Goal: Information Seeking & Learning: Check status

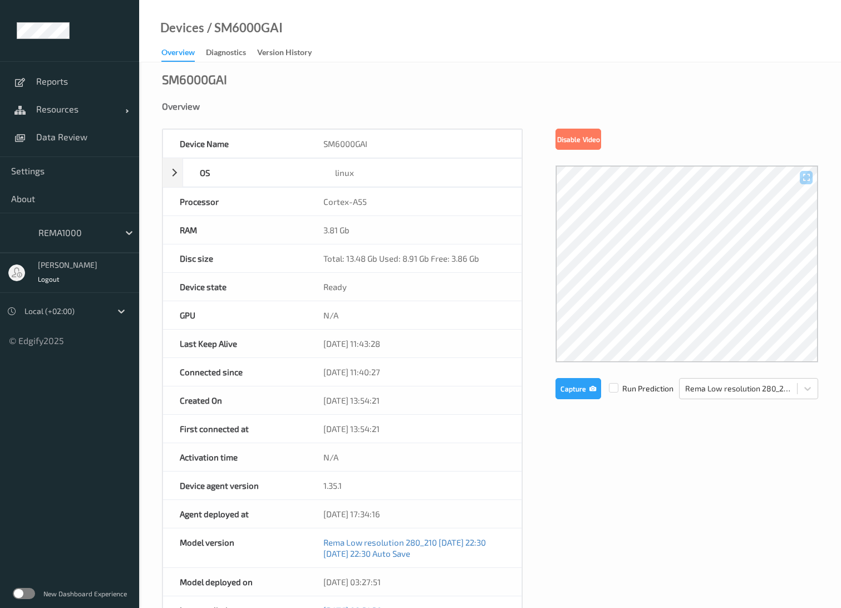
scroll to position [62, 0]
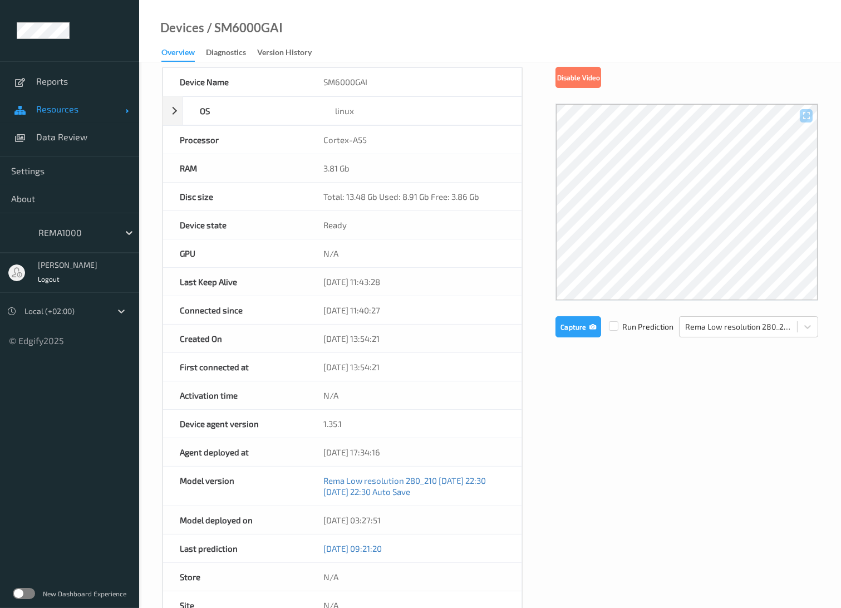
click at [61, 107] on span "Resources" at bounding box center [80, 109] width 89 height 11
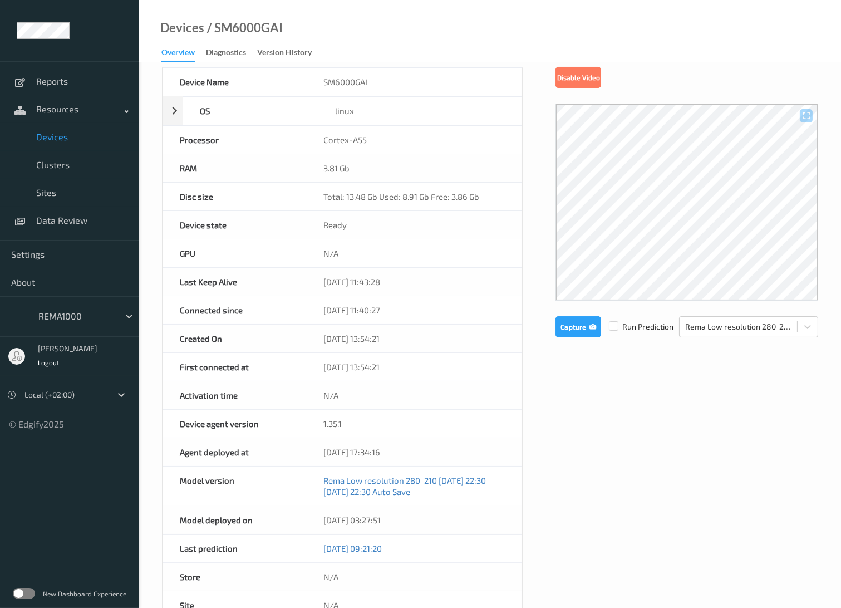
click at [53, 141] on span "Devices" at bounding box center [82, 136] width 92 height 11
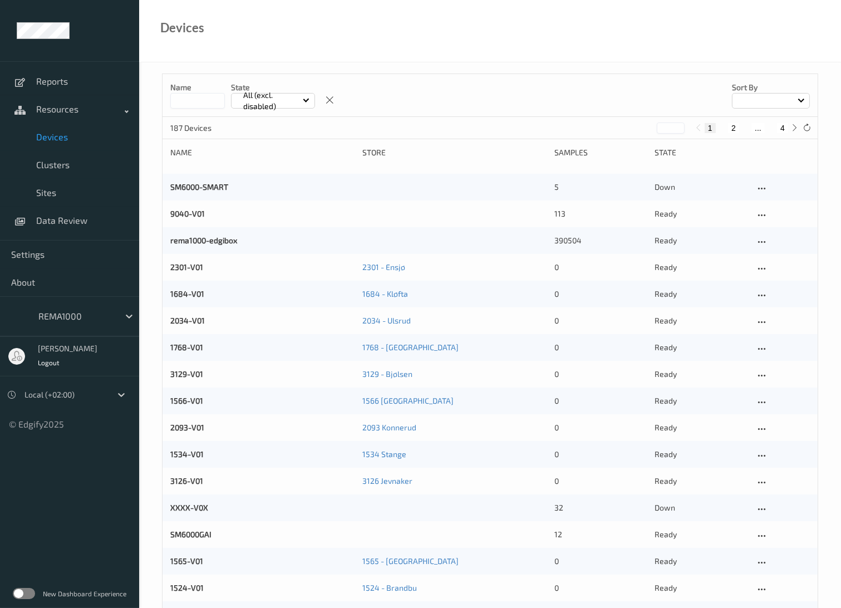
click at [196, 104] on input at bounding box center [197, 101] width 55 height 16
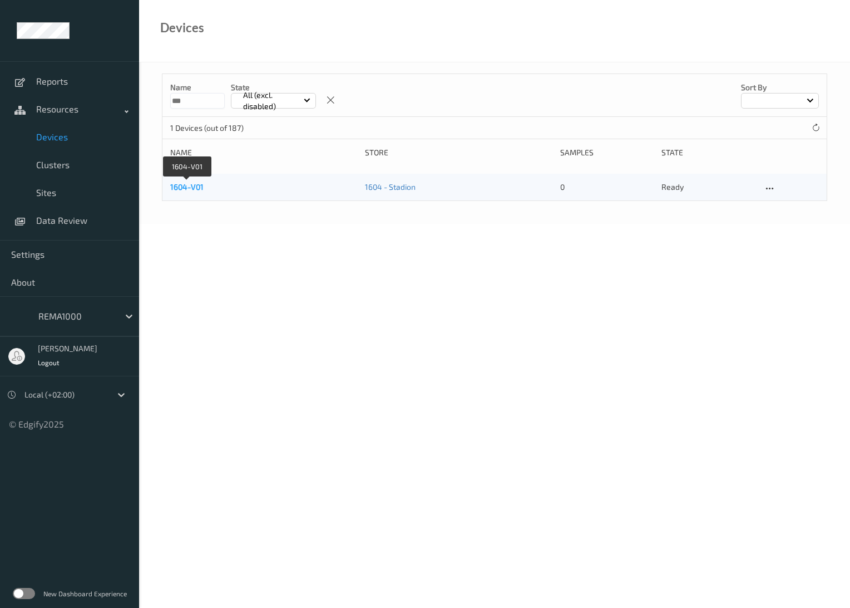
type input "***"
click at [189, 188] on link "1604-V01" at bounding box center [186, 186] width 33 height 9
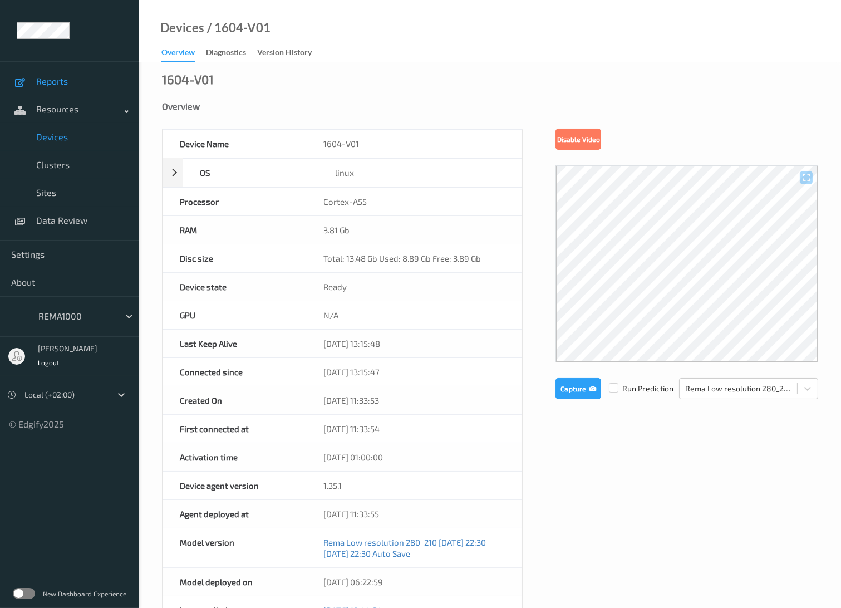
click at [61, 83] on span "Reports" at bounding box center [82, 81] width 92 height 11
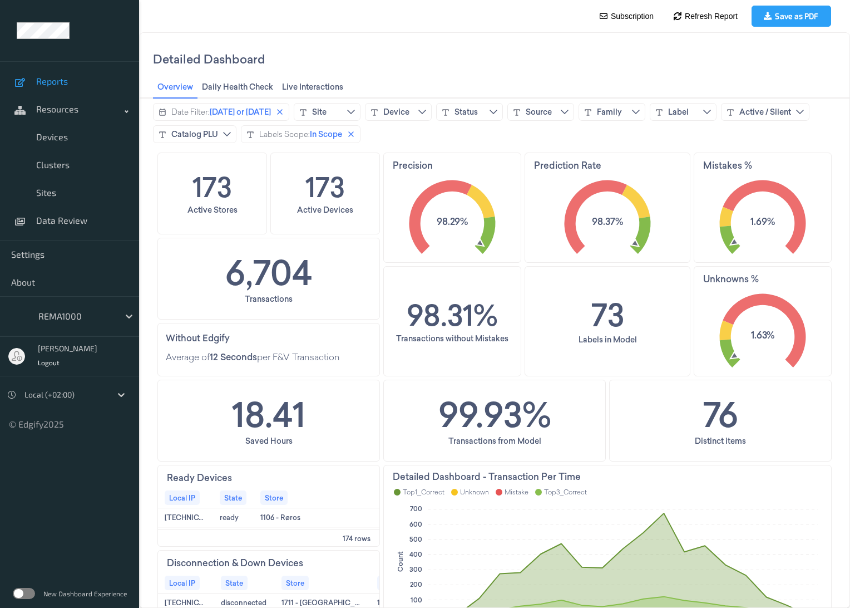
click at [79, 515] on ul "Reports Resources Devices Clusters Sites Data Review Settings About REMA1000 [P…" at bounding box center [69, 304] width 139 height 608
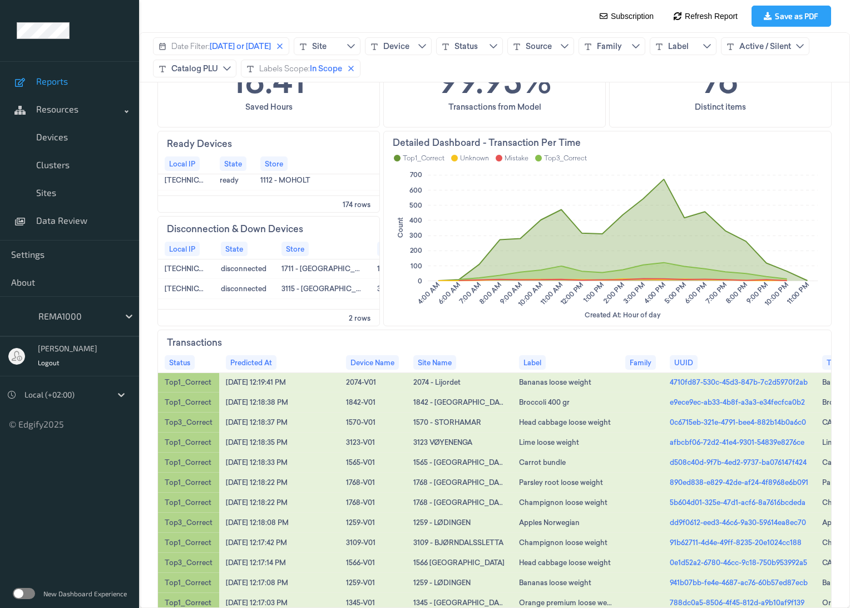
scroll to position [396, 0]
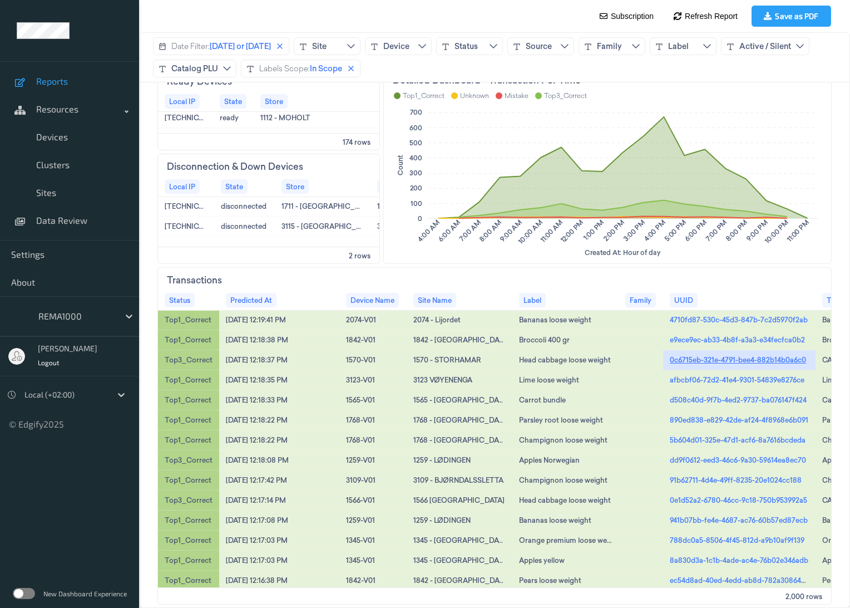
click at [707, 358] on link "0c6715eb-321e-4791-bee4-882b14b0a6c0" at bounding box center [738, 359] width 136 height 10
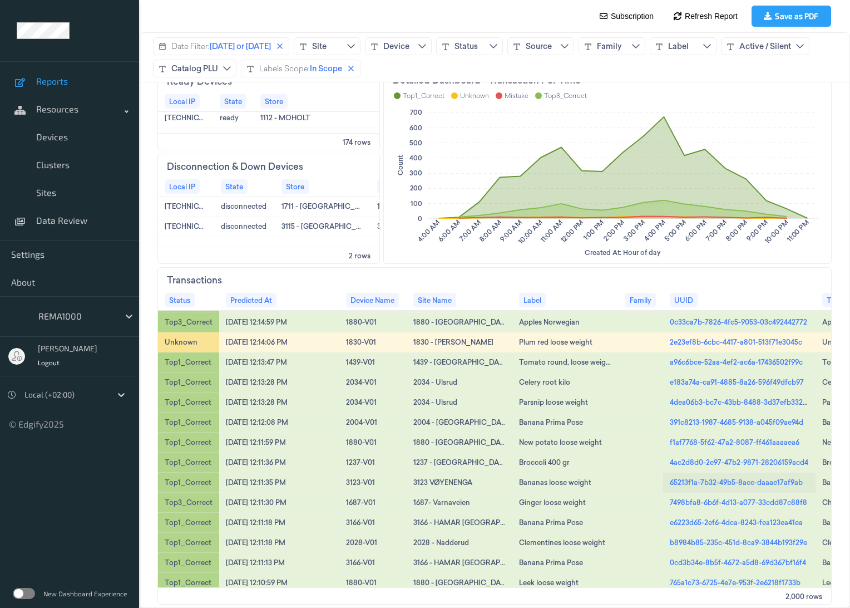
scroll to position [309, 0]
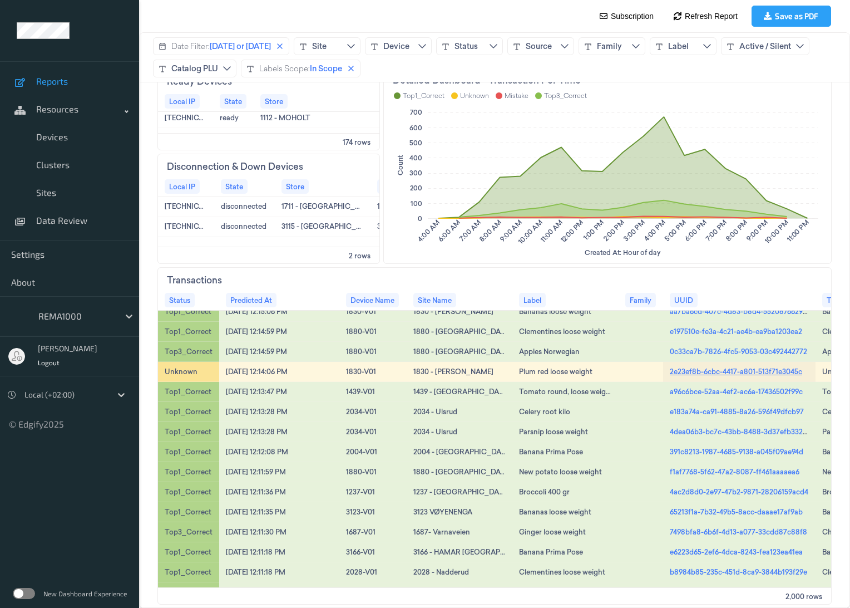
click at [695, 368] on link "2e23ef8b-6cbc-4417-a801-513f71e3045c" at bounding box center [736, 371] width 132 height 10
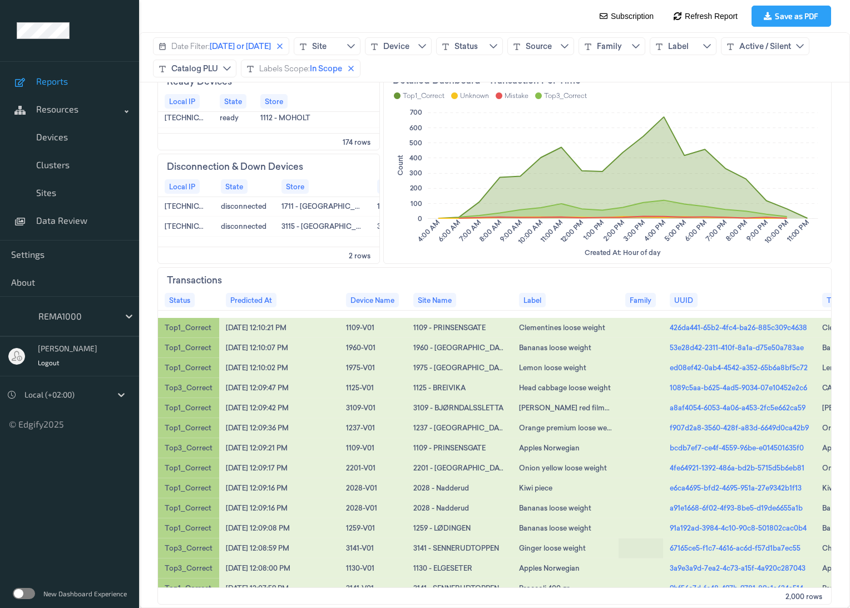
scroll to position [804, 0]
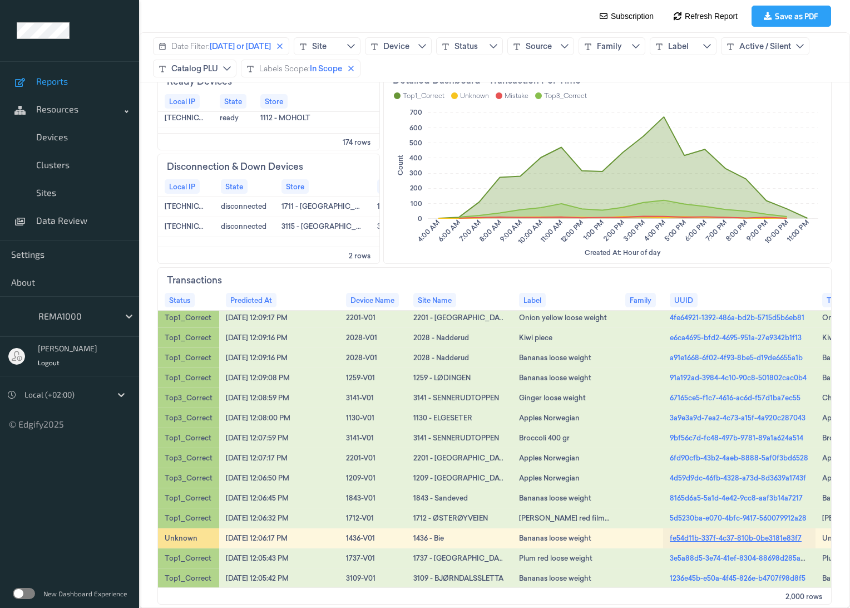
click at [692, 536] on link "fe54d11b-337f-4c37-810b-0be3181e83f7" at bounding box center [736, 538] width 132 height 10
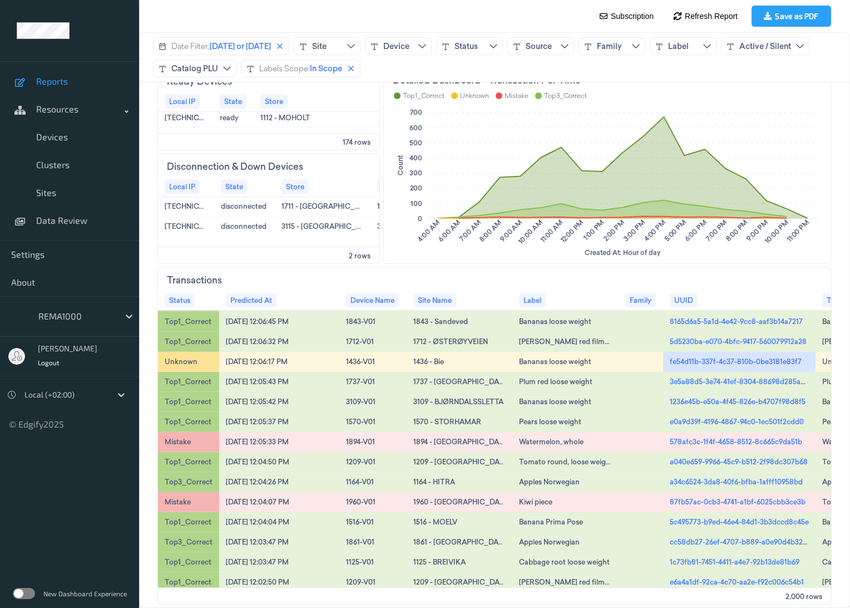
scroll to position [989, 0]
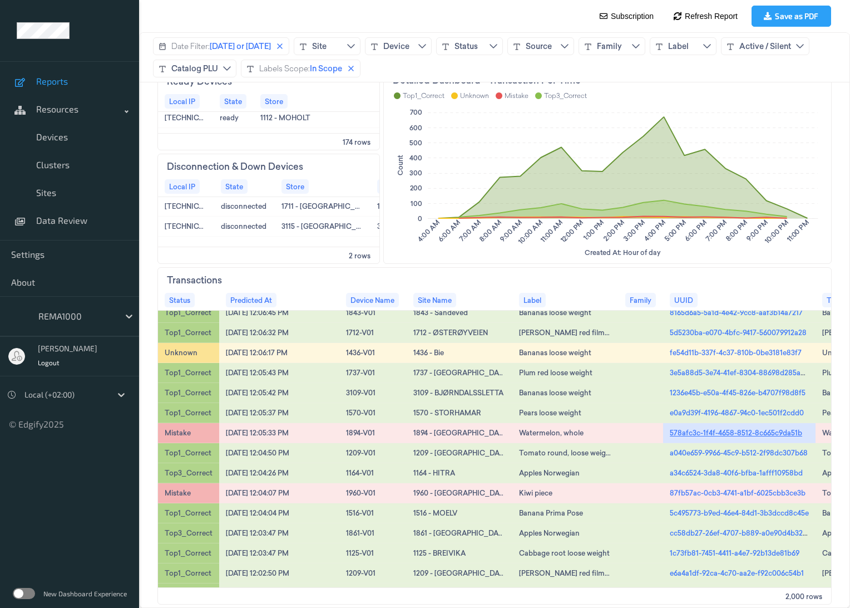
click at [705, 431] on link "578afc3c-1f4f-4658-8512-8c665c9da51b" at bounding box center [736, 432] width 132 height 10
click at [723, 495] on link "87fb57ac-0cb3-4741-a1bf-6025cbb3ce3b" at bounding box center [738, 492] width 136 height 10
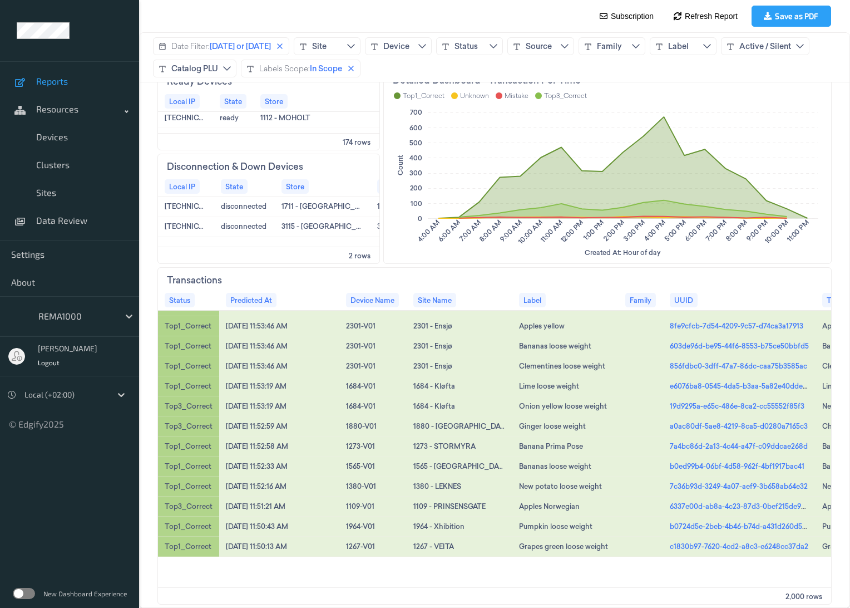
scroll to position [2040, 0]
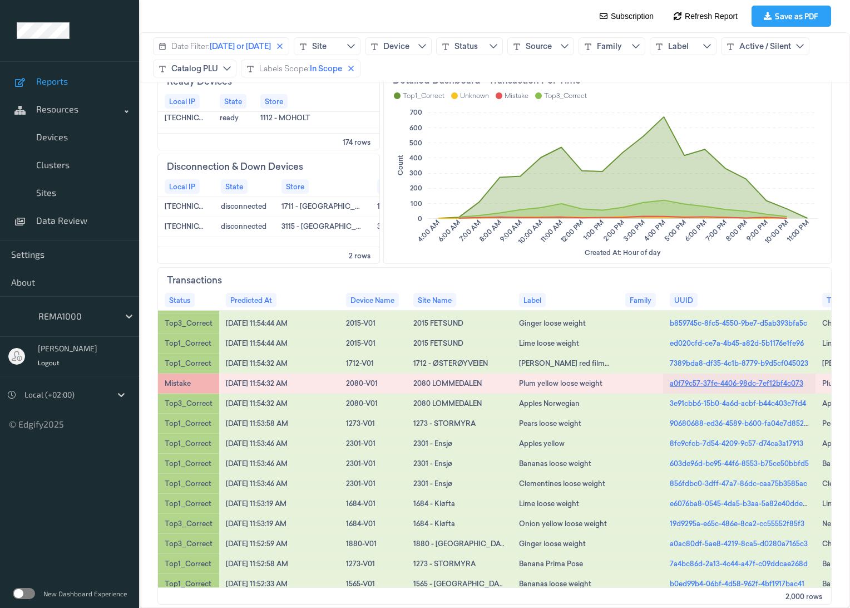
click at [716, 379] on link "a0f79c57-37fe-4406-98dc-7ef12bf4c073" at bounding box center [737, 383] width 134 height 10
click at [703, 540] on link "a0ac80df-5ae8-4219-8ca5-d0280a7165c3" at bounding box center [739, 543] width 138 height 10
click at [40, 529] on ul "Reports Resources Devices Clusters Sites Data Review Settings About REMA1000 [P…" at bounding box center [69, 304] width 139 height 608
click at [36, 485] on ul "Reports Resources Devices Clusters Sites Data Review Settings About REMA1000 [P…" at bounding box center [69, 304] width 139 height 608
